Goal: Task Accomplishment & Management: Use online tool/utility

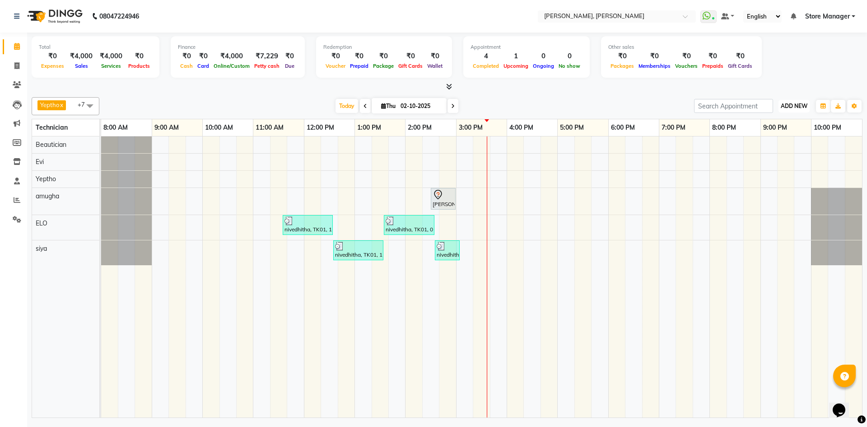
click at [795, 108] on span "ADD NEW" at bounding box center [794, 105] width 27 height 7
click at [772, 147] on link "Add Expense" at bounding box center [773, 147] width 71 height 12
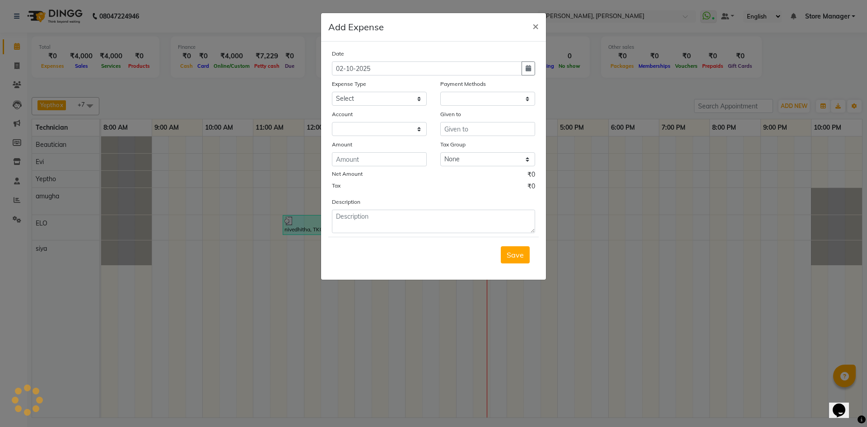
select select "1"
select select "6254"
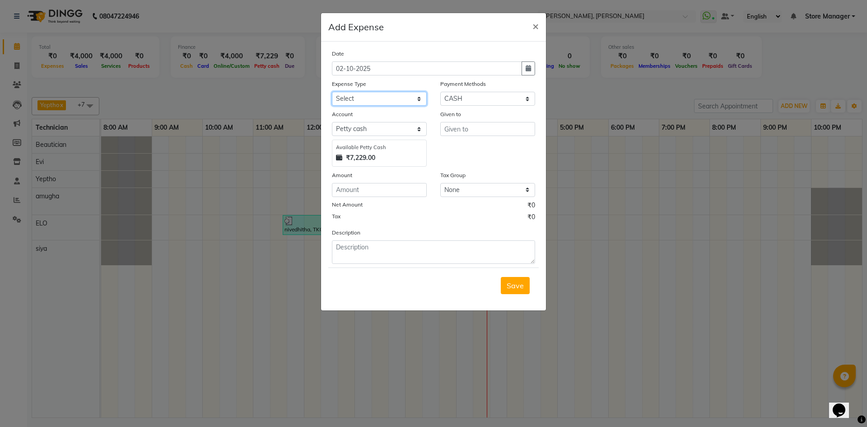
click at [388, 101] on select "Select acetone Advance Salary bank deposite Battery cell BBMP Beauty products B…" at bounding box center [379, 99] width 95 height 14
select select "9512"
click at [392, 101] on select "Select acetone Advance Salary bank deposite Battery cell BBMP Beauty products B…" at bounding box center [379, 99] width 95 height 14
click at [394, 193] on input "number" at bounding box center [379, 190] width 95 height 14
type input "2020"
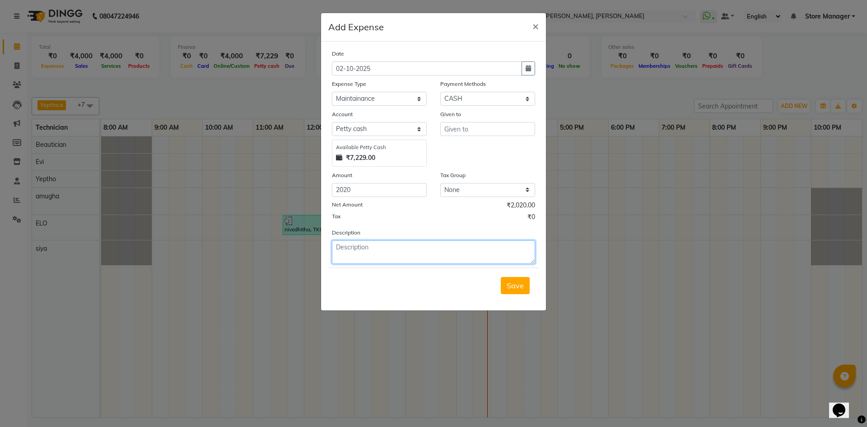
click at [428, 252] on textarea at bounding box center [433, 251] width 203 height 23
type textarea "flower, sweets, pooja item"
click at [513, 284] on span "Save" at bounding box center [515, 285] width 17 height 9
click at [487, 126] on input "text" at bounding box center [487, 129] width 95 height 14
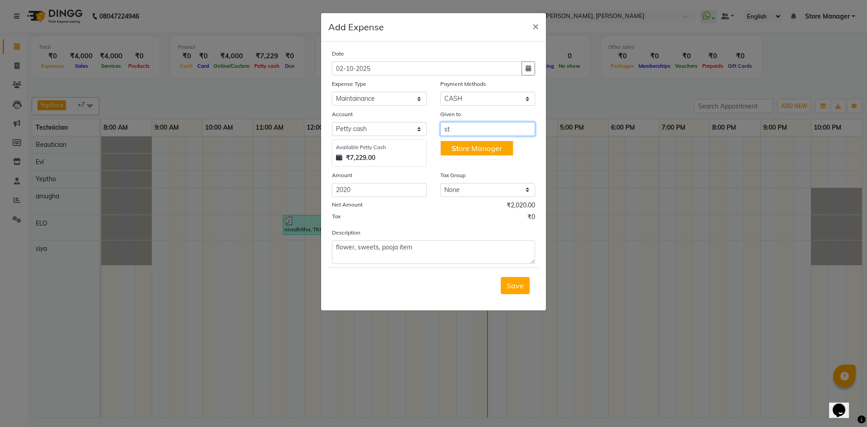
click at [478, 146] on ngb-highlight "St ore Manager" at bounding box center [476, 148] width 51 height 9
type input "Store Manager"
click at [517, 288] on span "Save" at bounding box center [515, 285] width 17 height 9
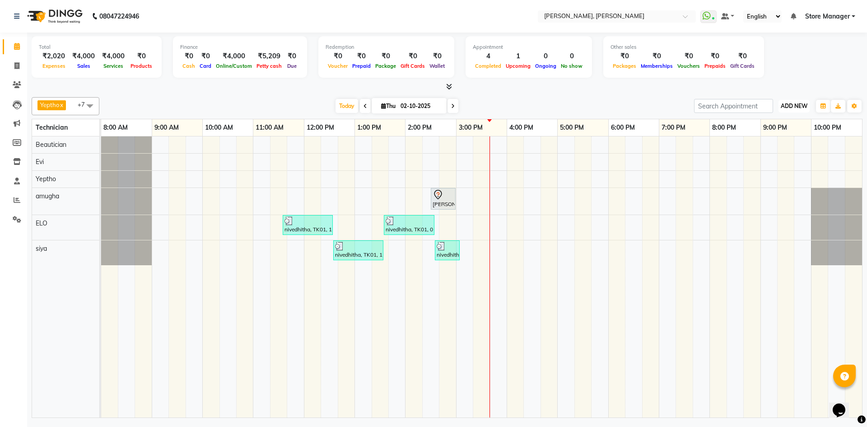
click at [796, 107] on span "ADD NEW" at bounding box center [794, 105] width 27 height 7
click at [777, 150] on link "Add Expense" at bounding box center [773, 147] width 71 height 12
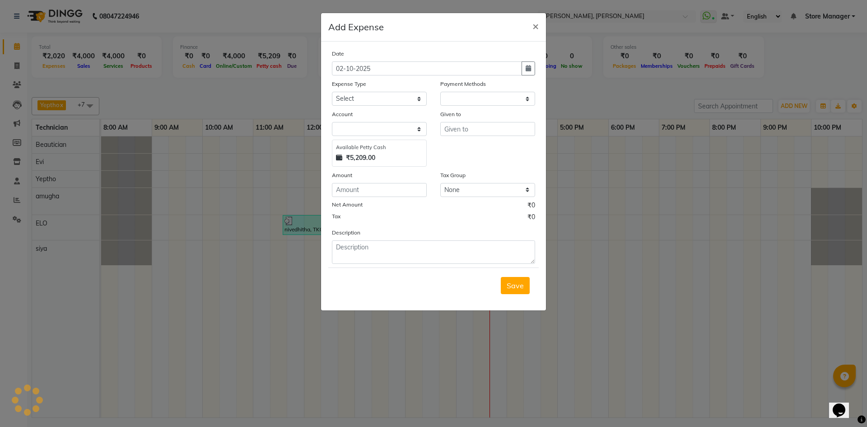
select select "1"
select select "6254"
click at [404, 99] on select "Select acetone Advance Salary bank deposite Battery cell BBMP Beauty products B…" at bounding box center [379, 99] width 95 height 14
select select "16261"
click at [404, 99] on select "Select acetone Advance Salary bank deposite Battery cell BBMP Beauty products B…" at bounding box center [379, 99] width 95 height 14
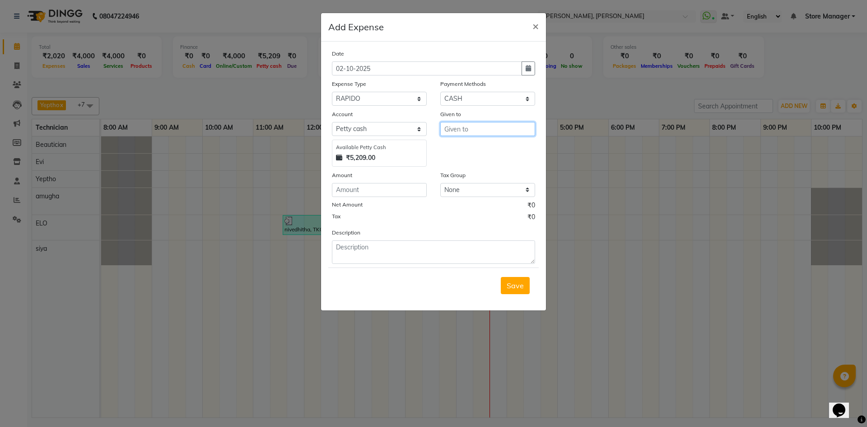
click at [467, 129] on input "text" at bounding box center [487, 129] width 95 height 14
type input "w"
click at [461, 143] on button "Evi" at bounding box center [476, 148] width 71 height 14
type input "Evi"
click at [403, 192] on input "number" at bounding box center [379, 190] width 95 height 14
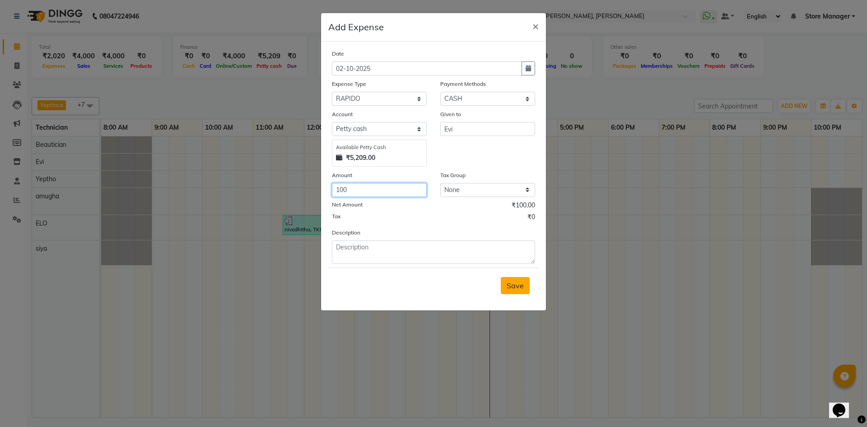
type input "100"
click at [517, 287] on span "Save" at bounding box center [515, 285] width 17 height 9
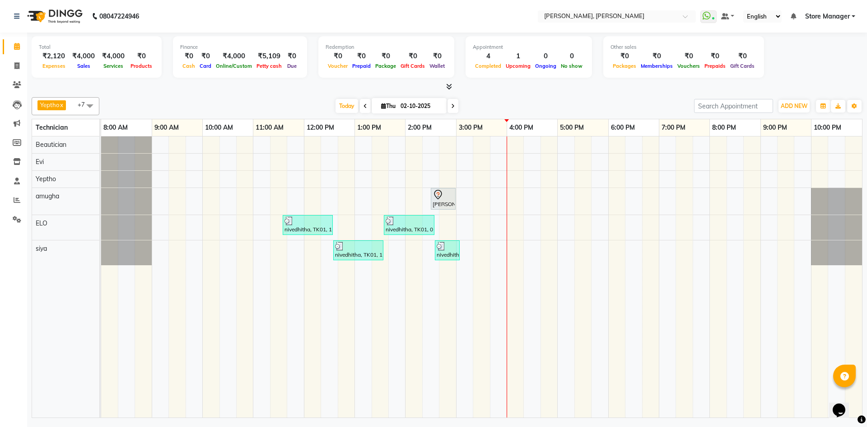
click at [589, 223] on div "[PERSON_NAME], TK02, 02:30 PM-03:00 PM, Permanent Nail Paint Solid Color-Hand n…" at bounding box center [481, 276] width 761 height 281
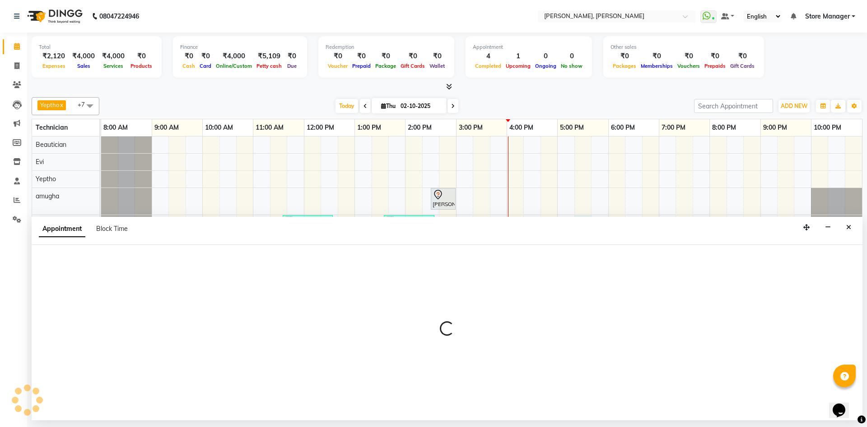
select select "78696"
select select "tentative"
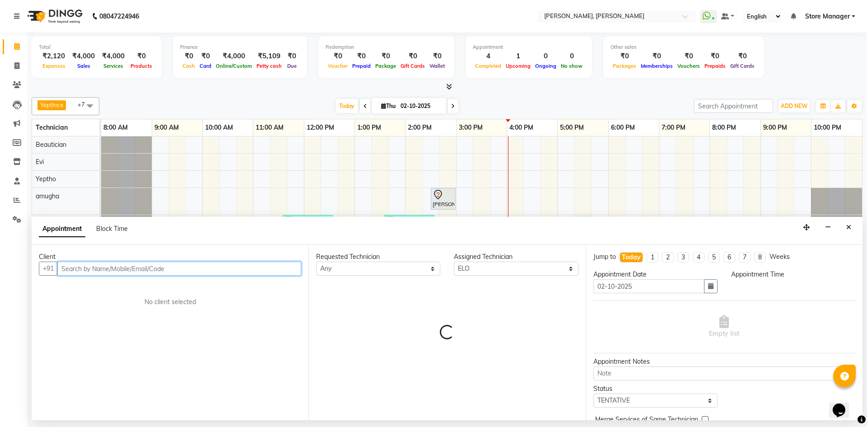
select select "1035"
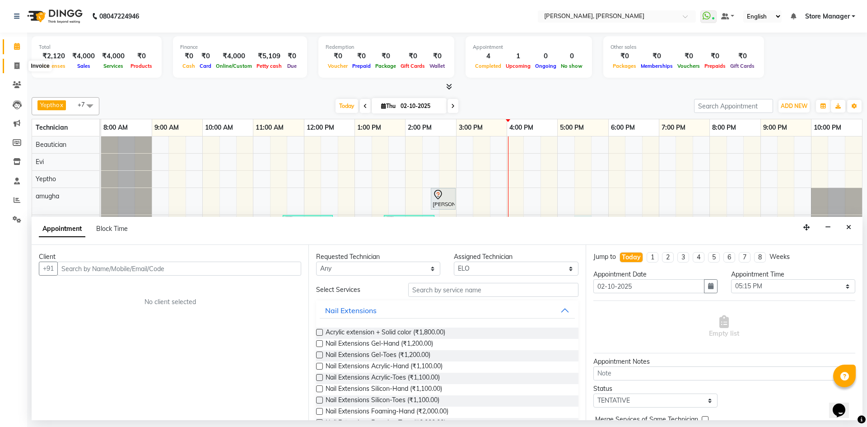
click at [18, 70] on span at bounding box center [17, 66] width 16 height 10
select select "7173"
select select "service"
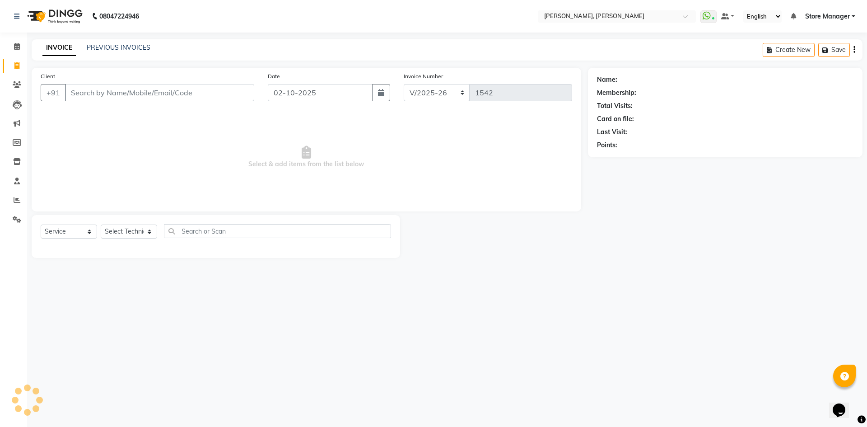
click at [16, 67] on icon at bounding box center [16, 65] width 5 height 7
select select "service"
type input "1542"
select select "7173"
click at [146, 225] on select "Select Technician amugha Beautician ELO Evi MANAGER [PERSON_NAME] [PERSON_NAME]…" at bounding box center [129, 231] width 56 height 14
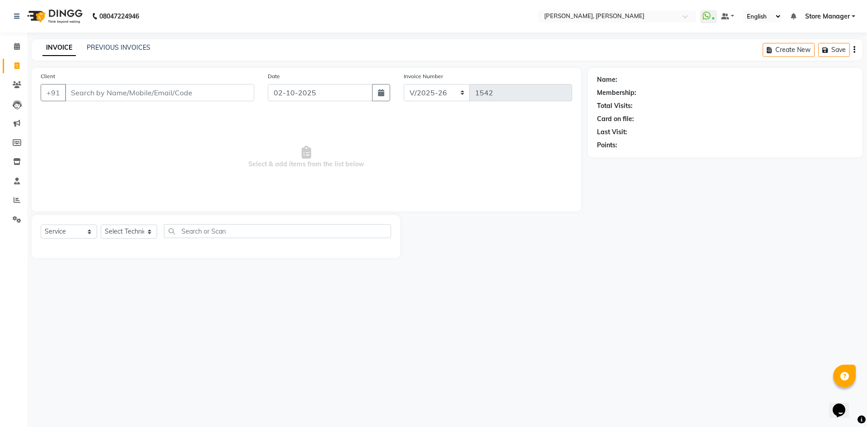
drag, startPoint x: 82, startPoint y: 379, endPoint x: 84, endPoint y: 386, distance: 7.4
click at [84, 386] on div "08047224946 Select Location × Nailashes, [PERSON_NAME] Nagar WhatsApp Status ✕ …" at bounding box center [433, 213] width 867 height 427
click at [149, 235] on select "Select Technician amugha Beautician ELO Evi MANAGER [PERSON_NAME] [PERSON_NAME]…" at bounding box center [129, 231] width 56 height 14
select select "61634"
click at [101, 224] on select "Select Technician amugha Beautician ELO Evi MANAGER [PERSON_NAME] [PERSON_NAME]…" at bounding box center [129, 231] width 56 height 14
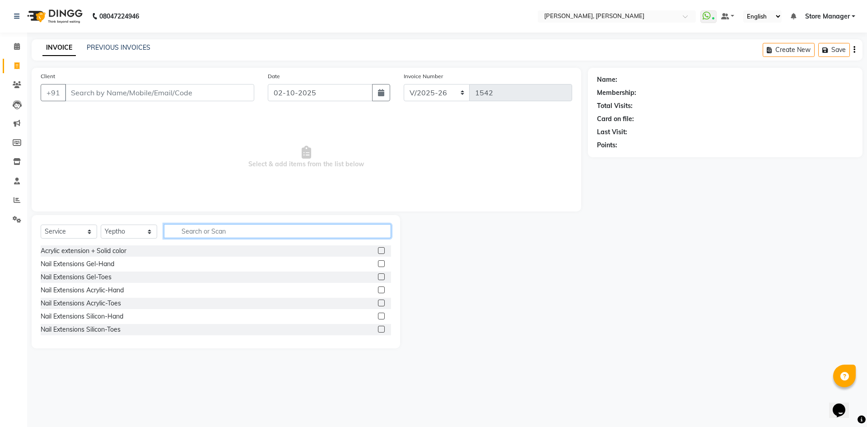
click at [226, 228] on input "text" at bounding box center [277, 231] width 227 height 14
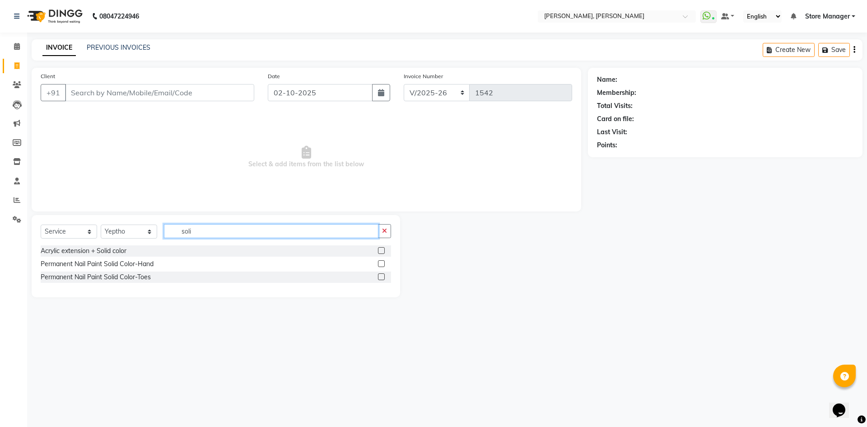
type input "soli"
click at [382, 263] on label at bounding box center [381, 263] width 7 height 7
click at [382, 263] on input "checkbox" at bounding box center [381, 264] width 6 height 6
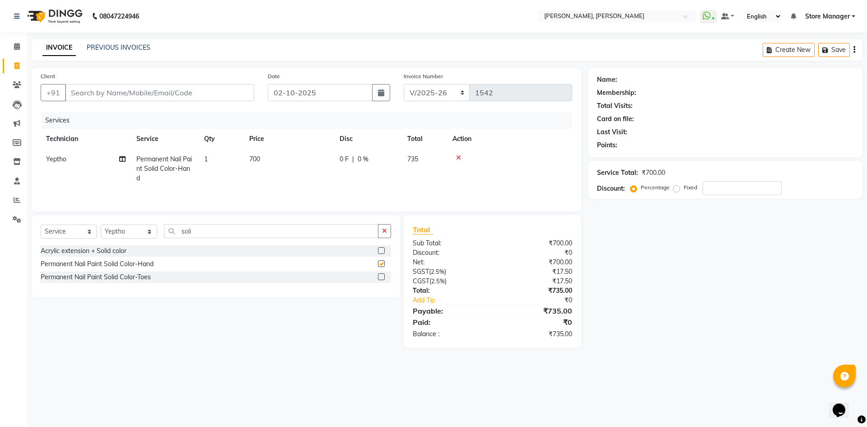
checkbox input "false"
click at [382, 229] on icon "button" at bounding box center [384, 231] width 5 height 6
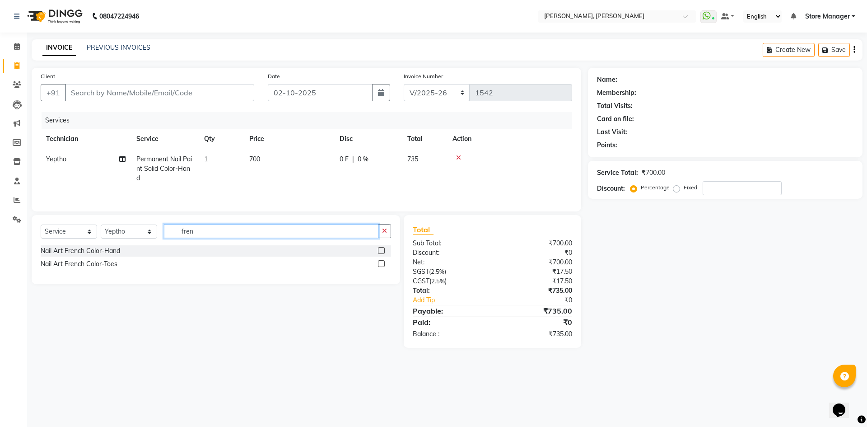
type input "fren"
click at [380, 249] on label at bounding box center [381, 250] width 7 height 7
click at [380, 249] on input "checkbox" at bounding box center [381, 251] width 6 height 6
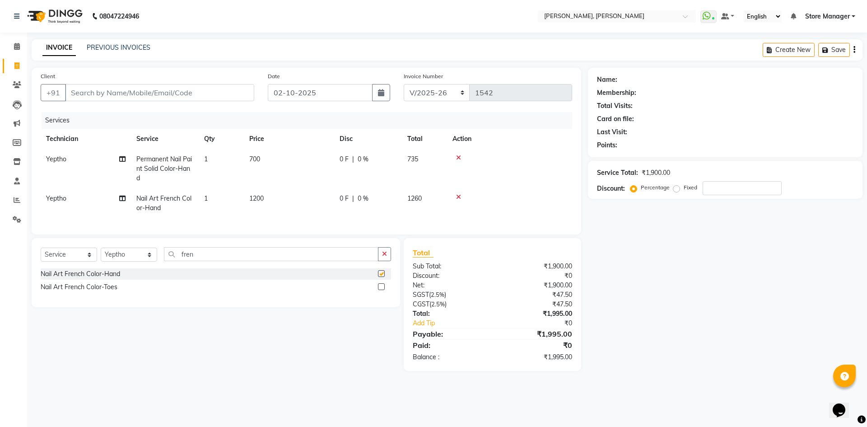
checkbox input "false"
click at [274, 202] on td "1200" at bounding box center [289, 203] width 90 height 30
select select "61634"
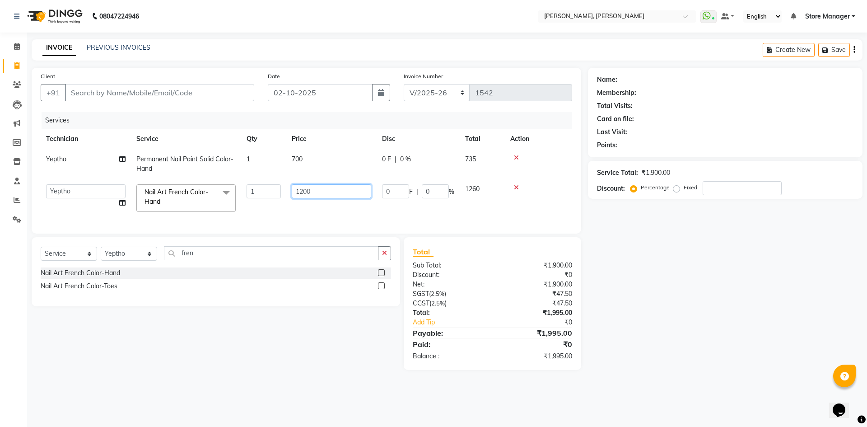
drag, startPoint x: 308, startPoint y: 191, endPoint x: 313, endPoint y: 191, distance: 5.0
click at [308, 191] on input "1200" at bounding box center [331, 191] width 79 height 14
click at [313, 191] on input "1200" at bounding box center [331, 191] width 79 height 14
type input "1"
type input "200"
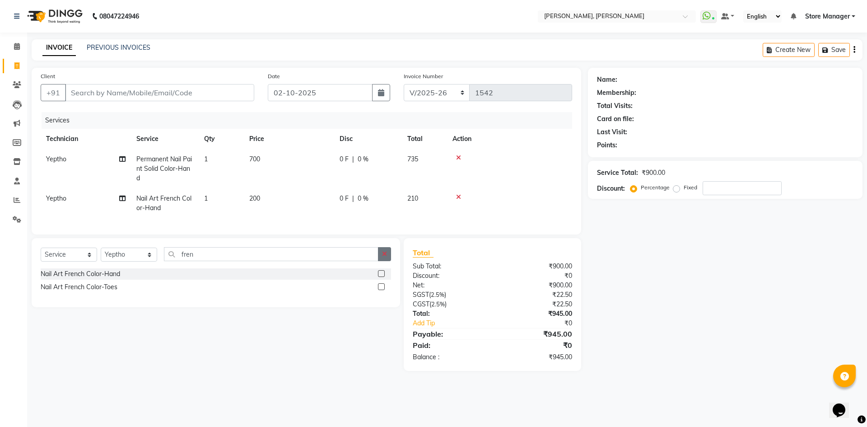
click at [386, 257] on icon "button" at bounding box center [384, 254] width 5 height 6
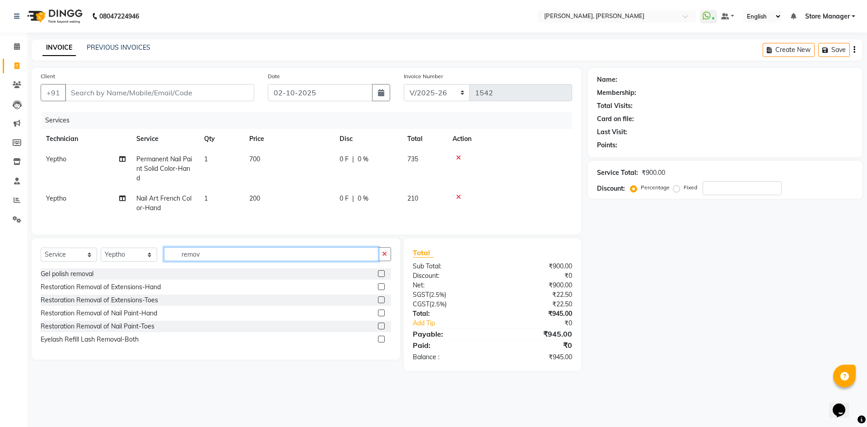
type input "remov"
click at [384, 290] on label at bounding box center [381, 286] width 7 height 7
click at [384, 290] on input "checkbox" at bounding box center [381, 287] width 6 height 6
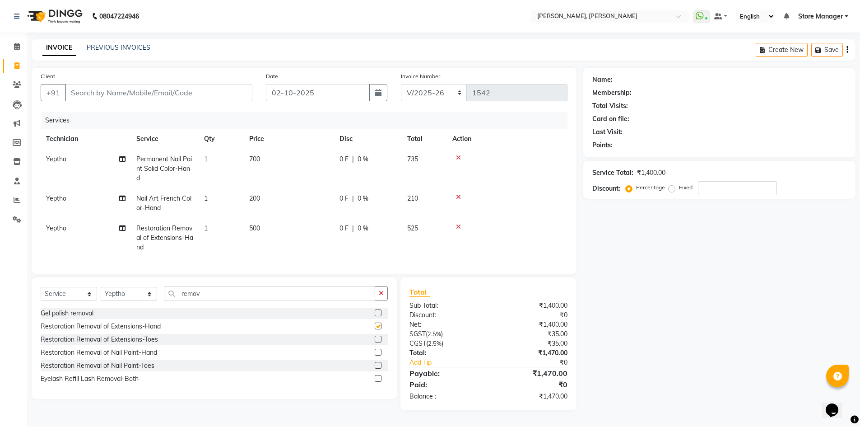
checkbox input "false"
click at [383, 296] on icon "button" at bounding box center [381, 293] width 5 height 6
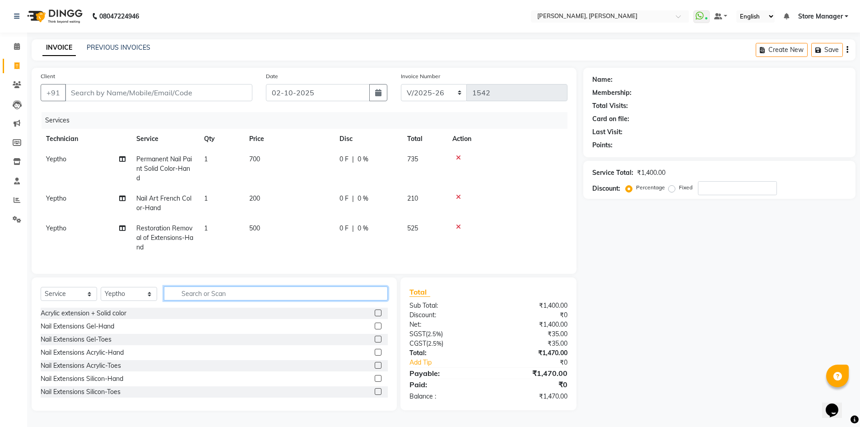
scroll to position [4, 0]
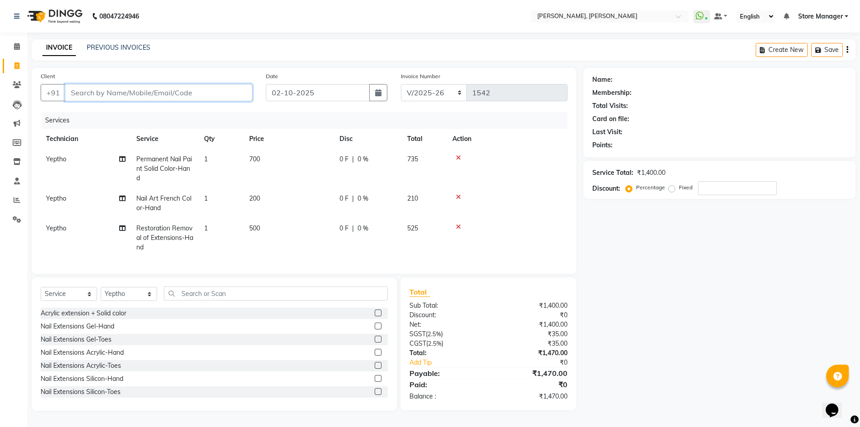
click at [192, 93] on input "Client" at bounding box center [158, 92] width 187 height 17
type input "9"
type input "0"
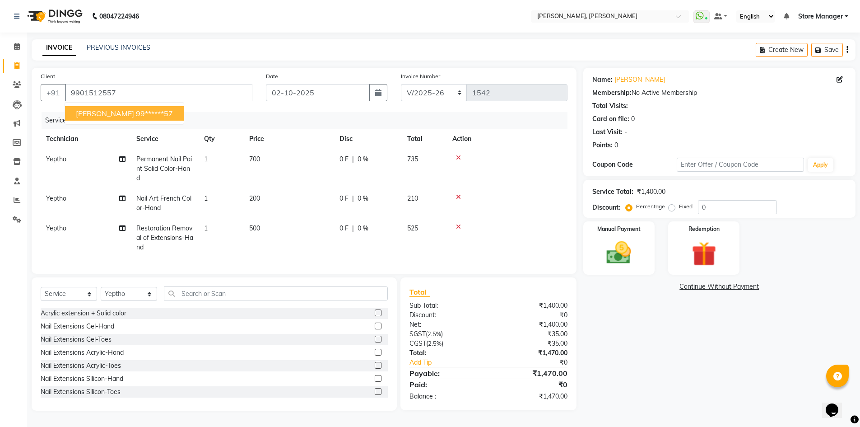
click at [97, 111] on button "[PERSON_NAME] 99******57" at bounding box center [124, 113] width 119 height 14
type input "99******57"
click at [614, 228] on label "Manual Payment" at bounding box center [618, 228] width 45 height 9
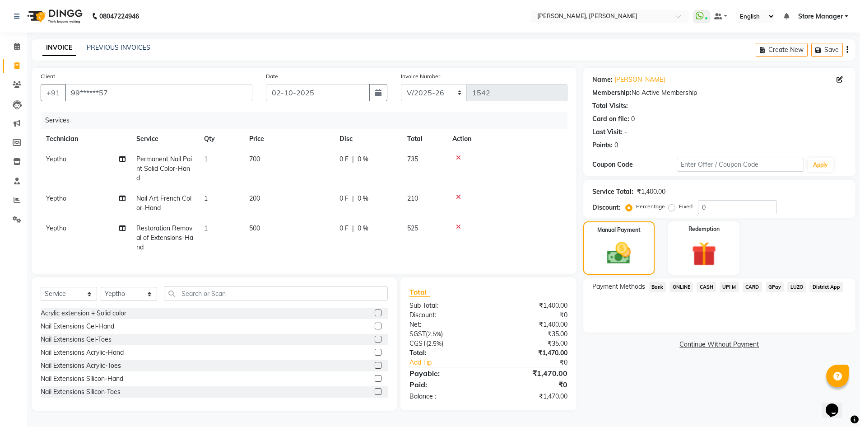
click at [678, 282] on span "ONLINE" at bounding box center [680, 287] width 23 height 10
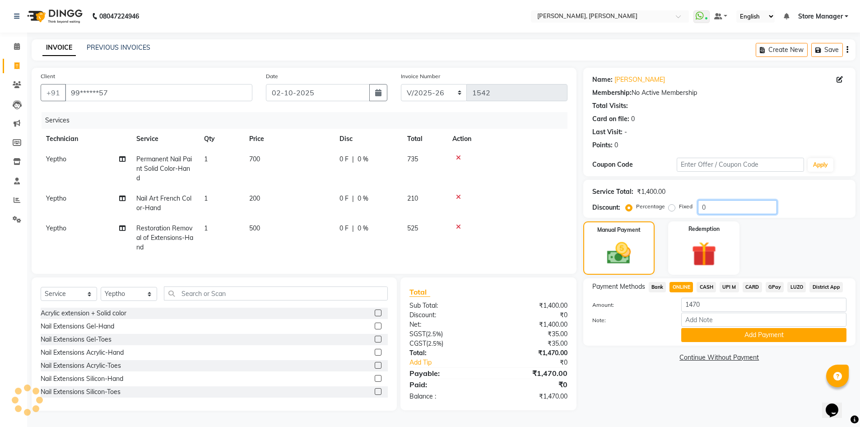
click at [750, 205] on input "0" at bounding box center [737, 207] width 79 height 14
type input "5"
click at [456, 194] on icon at bounding box center [458, 197] width 5 height 6
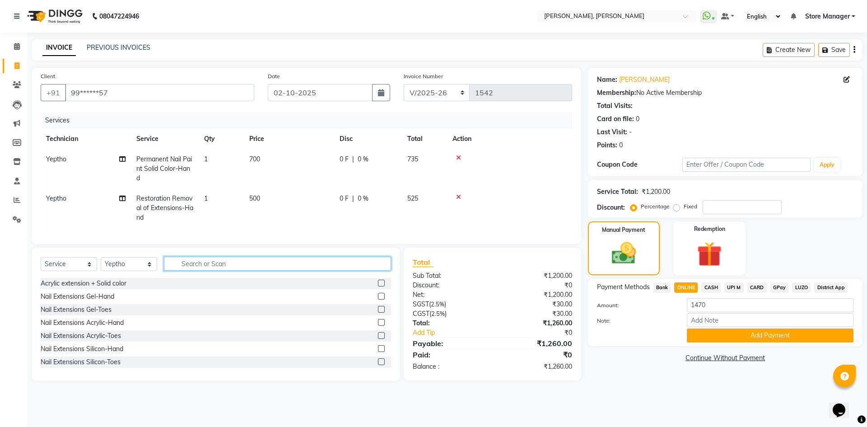
click at [261, 270] on input "text" at bounding box center [277, 263] width 227 height 14
type input "art"
click at [378, 286] on label at bounding box center [381, 282] width 7 height 7
click at [378, 286] on input "checkbox" at bounding box center [381, 283] width 6 height 6
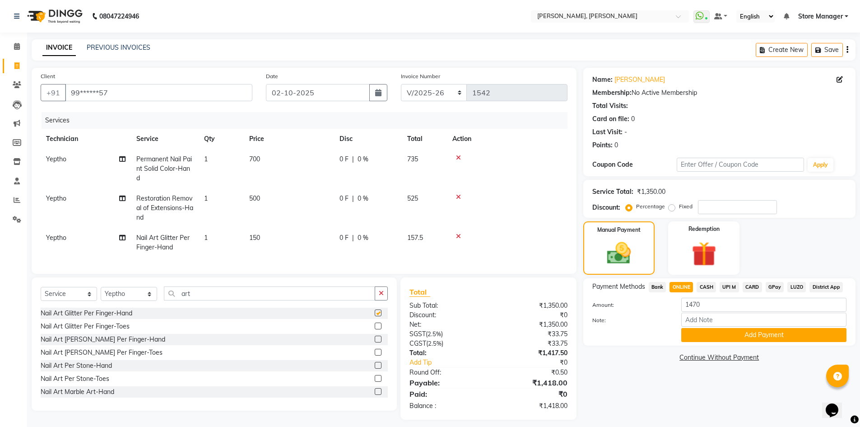
checkbox input "false"
drag, startPoint x: 254, startPoint y: 235, endPoint x: 286, endPoint y: 242, distance: 32.8
click at [254, 235] on span "150" at bounding box center [254, 237] width 11 height 8
select select "61634"
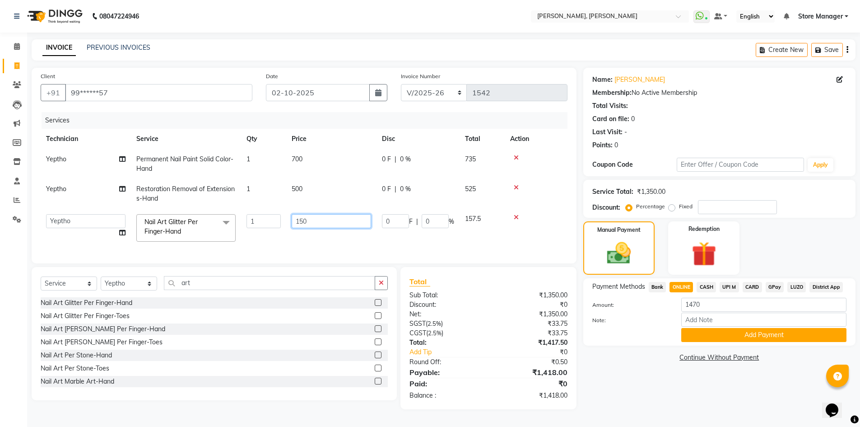
click at [303, 218] on input "150" at bounding box center [331, 221] width 79 height 14
type input "100"
click at [691, 388] on div "Name: [PERSON_NAME] Membership: No Active Membership Total Visits: Card on file…" at bounding box center [722, 238] width 279 height 341
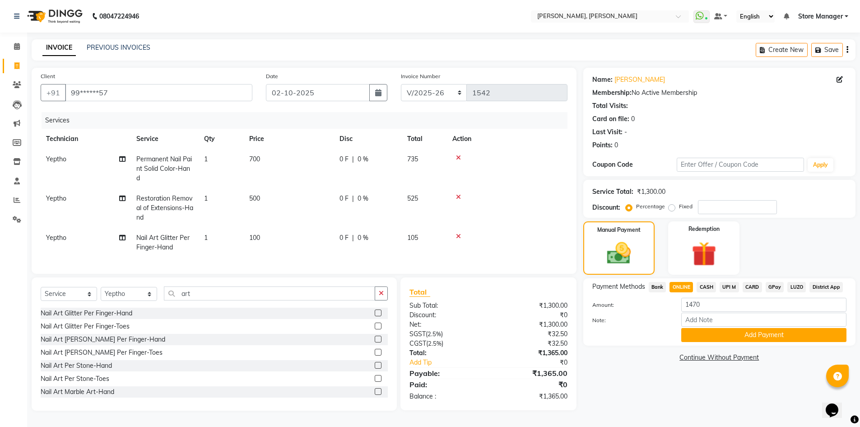
click at [679, 209] on label "Fixed" at bounding box center [686, 206] width 14 height 8
click at [670, 209] on input "Fixed" at bounding box center [673, 206] width 6 height 6
radio input "true"
click at [709, 209] on input "number" at bounding box center [737, 207] width 79 height 14
type input "65"
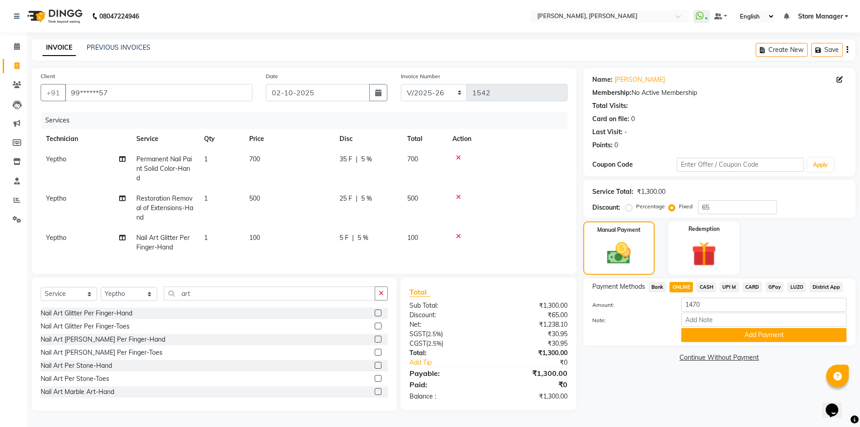
click at [657, 287] on span "Bank" at bounding box center [658, 287] width 18 height 10
type input "1300"
click at [681, 285] on span "ONLINE" at bounding box center [680, 287] width 23 height 10
click at [714, 334] on button "Add Payment" at bounding box center [763, 335] width 165 height 14
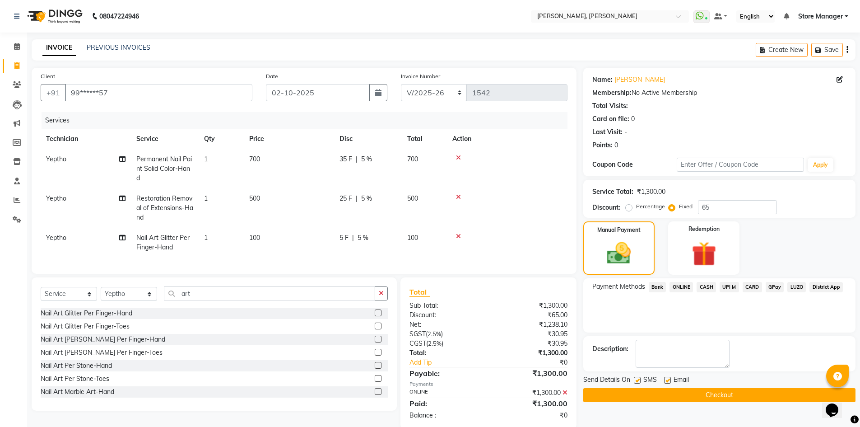
click at [688, 394] on button "Checkout" at bounding box center [719, 395] width 272 height 14
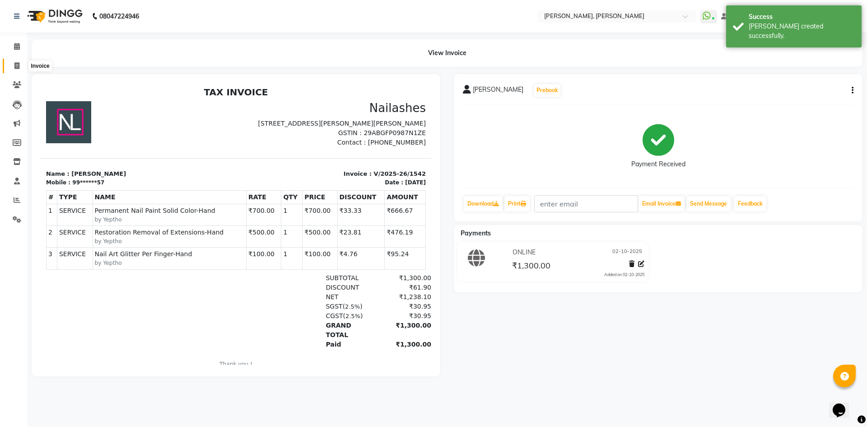
drag, startPoint x: 18, startPoint y: 67, endPoint x: 139, endPoint y: 4, distance: 137.3
click at [18, 67] on icon at bounding box center [16, 65] width 5 height 7
select select "7173"
select select "service"
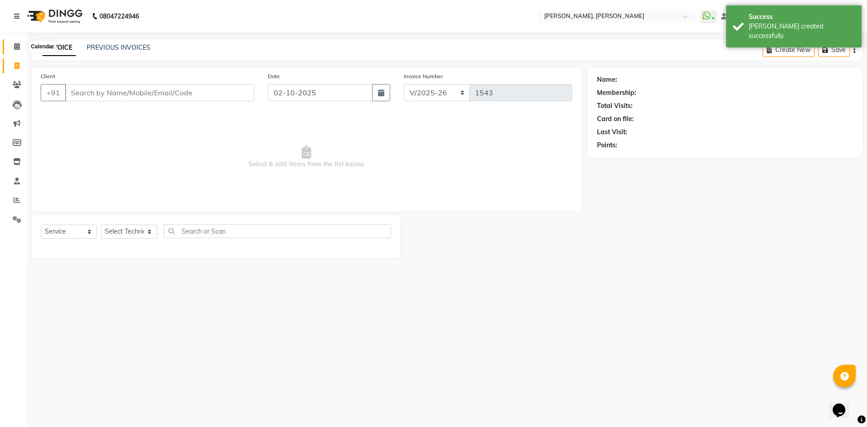
click at [18, 45] on icon at bounding box center [17, 46] width 6 height 7
